Goal: Check status

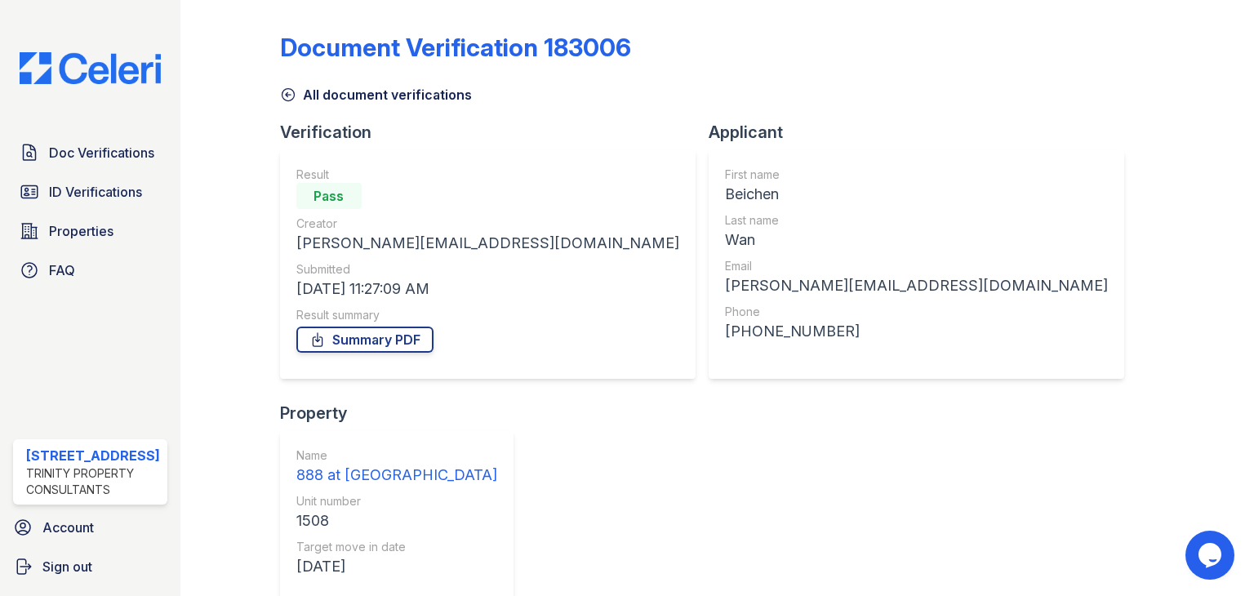
scroll to position [251, 0]
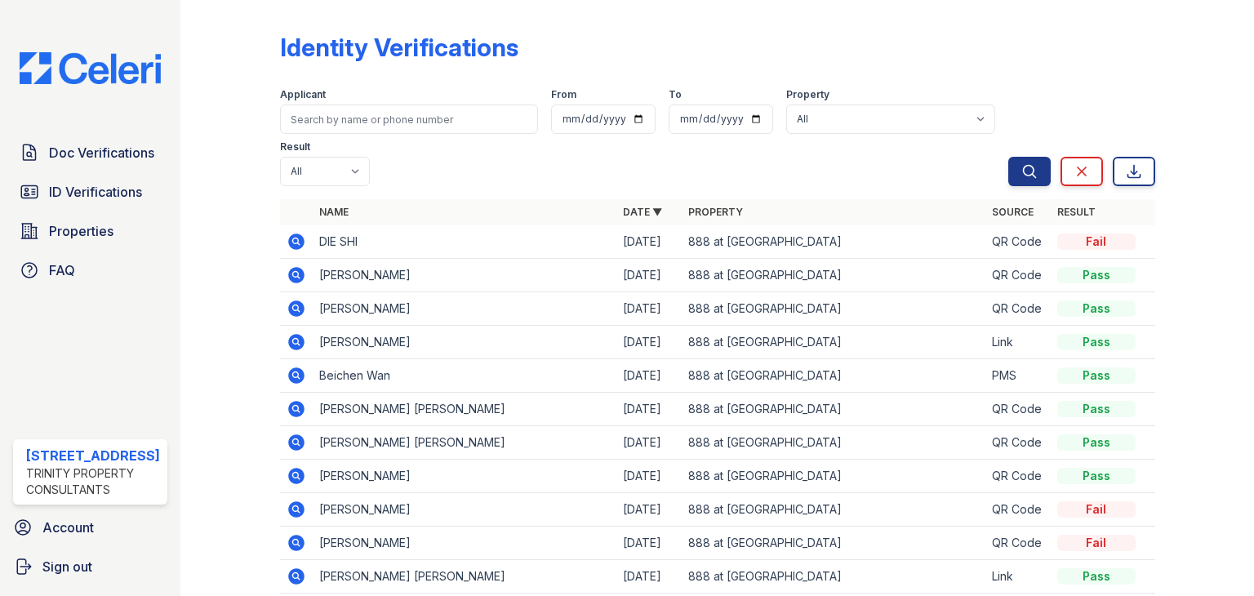
click at [357, 239] on td "DIE SHI" at bounding box center [465, 241] width 304 height 33
click at [297, 243] on icon at bounding box center [297, 242] width 20 height 20
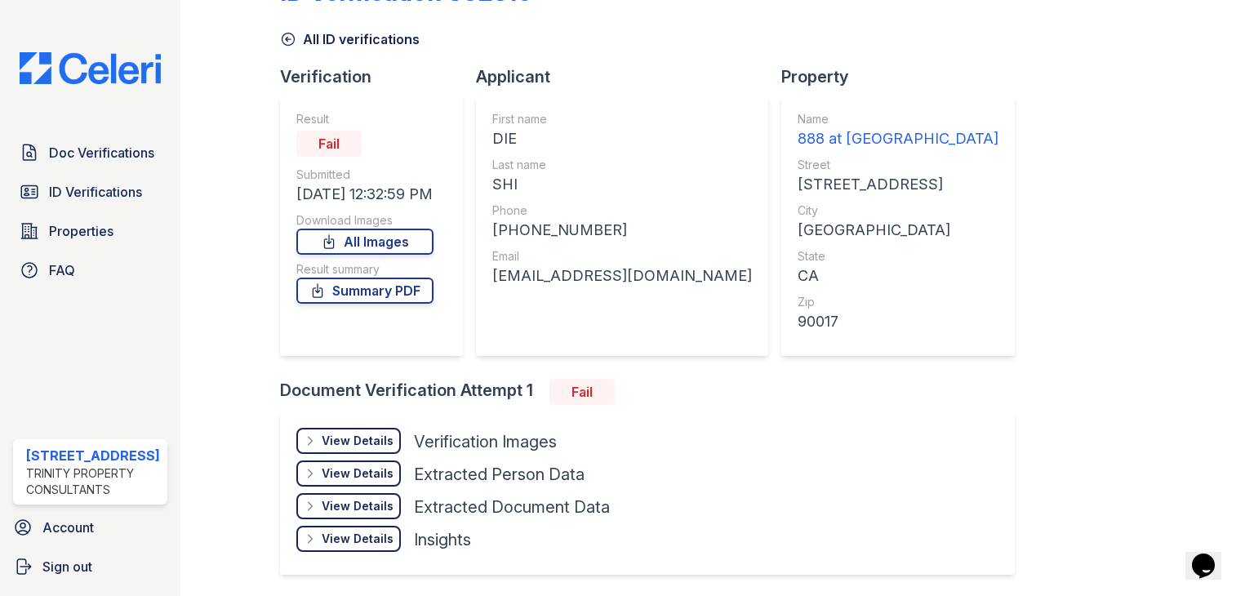
scroll to position [82, 0]
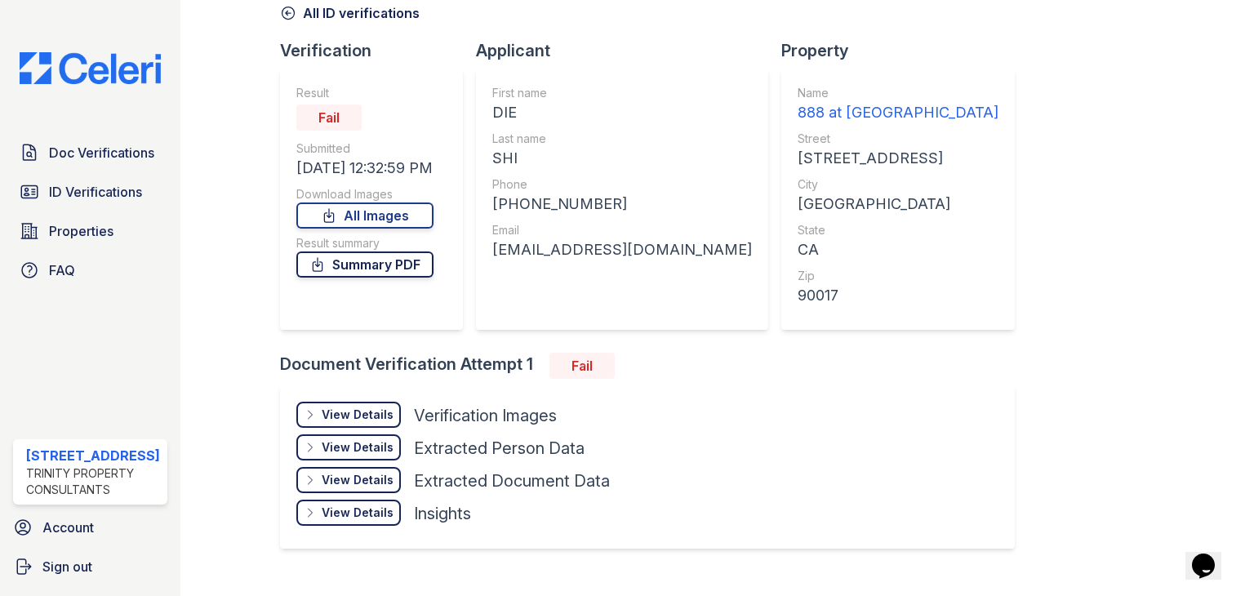
click at [338, 275] on link "Summary PDF" at bounding box center [364, 264] width 137 height 26
drag, startPoint x: 382, startPoint y: 267, endPoint x: 374, endPoint y: 269, distance: 8.3
click at [380, 266] on link "Summary PDF" at bounding box center [364, 264] width 137 height 26
click at [337, 214] on icon at bounding box center [329, 215] width 16 height 16
click at [72, 188] on span "ID Verifications" at bounding box center [95, 192] width 93 height 20
